Goal: Information Seeking & Learning: Learn about a topic

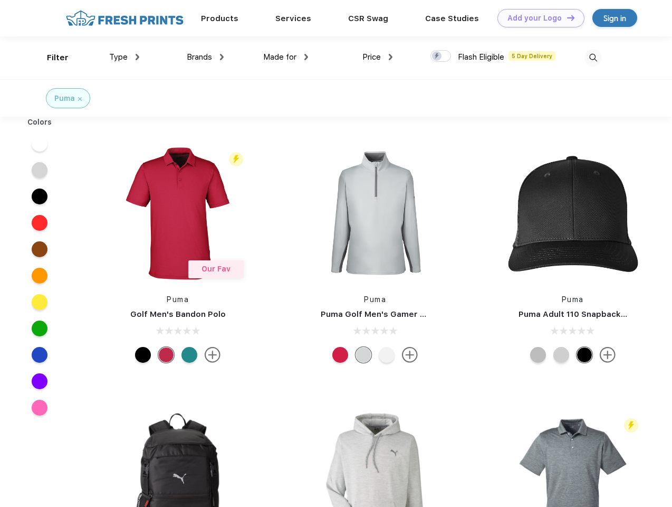
scroll to position [1, 0]
click at [537, 18] on link "Add your Logo Design Tool" at bounding box center [541, 18] width 87 height 18
click at [0, 0] on div "Design Tool" at bounding box center [0, 0] width 0 height 0
click at [566, 17] on link "Add your Logo Design Tool" at bounding box center [541, 18] width 87 height 18
click at [51, 58] on div "Filter" at bounding box center [58, 58] width 22 height 12
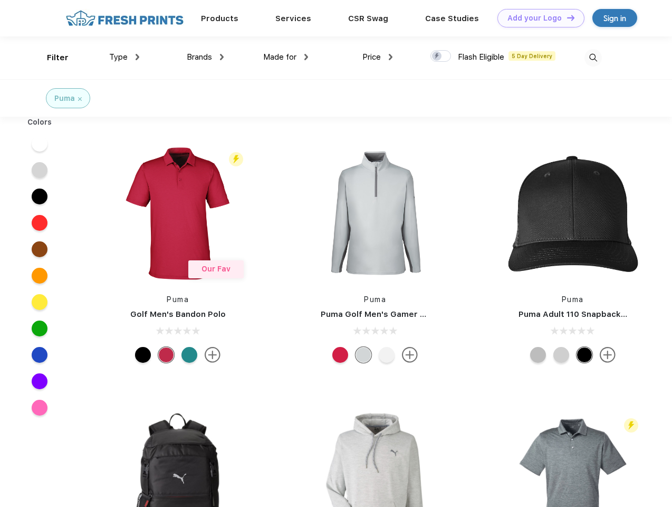
click at [125, 57] on span "Type" at bounding box center [118, 57] width 18 height 10
click at [205, 57] on span "Brands" at bounding box center [199, 57] width 25 height 10
click at [286, 57] on span "Made for" at bounding box center [279, 57] width 33 height 10
click at [378, 57] on span "Price" at bounding box center [372, 57] width 18 height 10
click at [441, 56] on div at bounding box center [441, 56] width 21 height 12
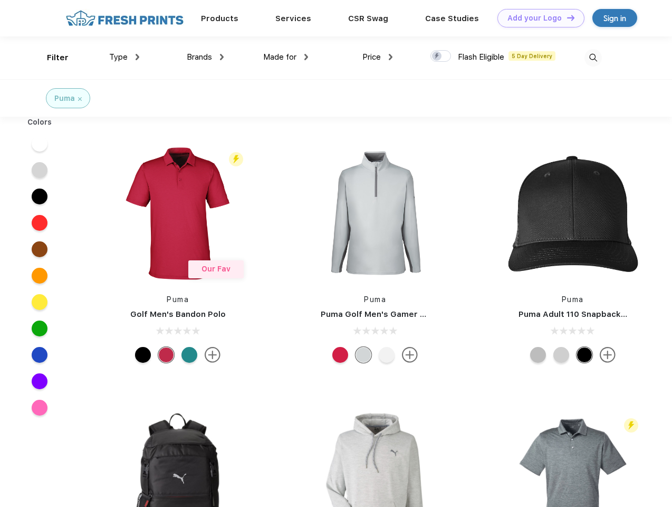
click at [438, 56] on input "checkbox" at bounding box center [434, 53] width 7 height 7
click at [593, 58] on img at bounding box center [593, 57] width 17 height 17
